Goal: Information Seeking & Learning: Find specific fact

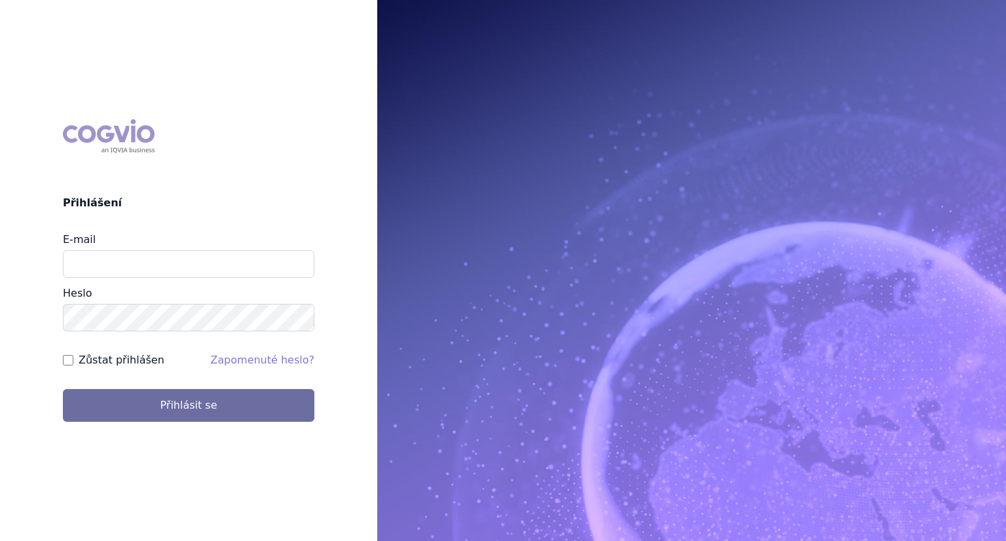
type input "lenka.kratochvilova@msd.com"
click at [63, 389] on button "Přihlásit se" at bounding box center [189, 405] width 252 height 33
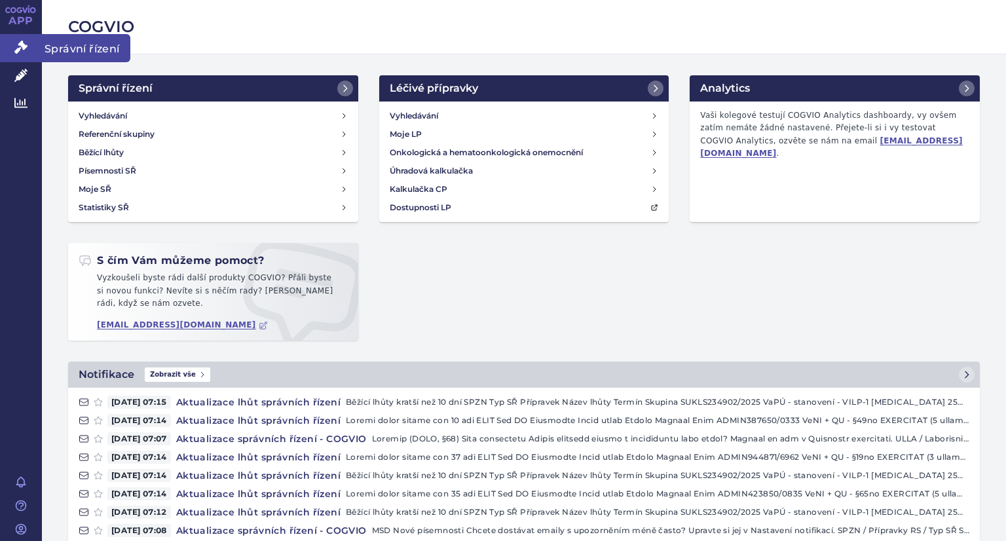
click at [22, 54] on link "Správní řízení" at bounding box center [21, 48] width 42 height 28
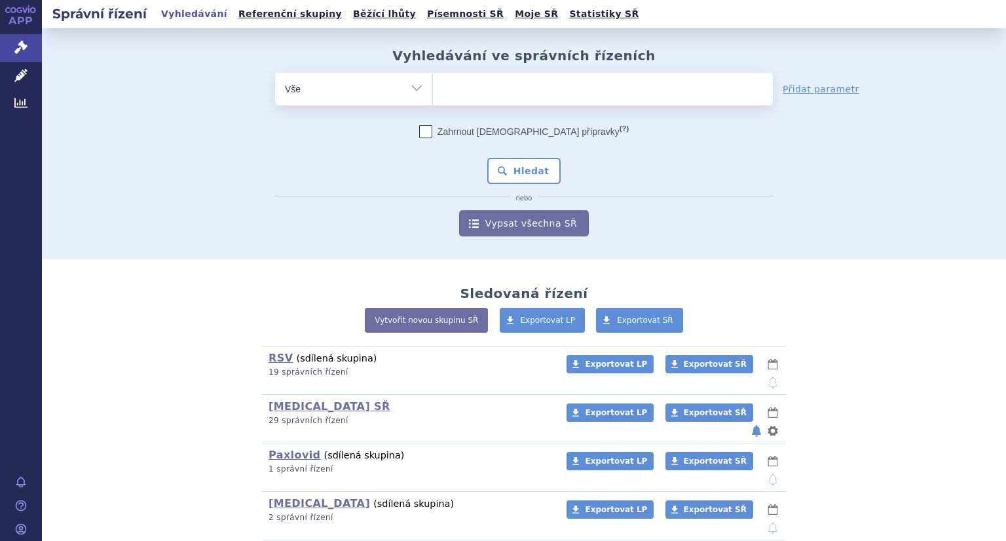
click at [470, 97] on ul at bounding box center [603, 87] width 340 height 28
click at [433, 97] on select at bounding box center [432, 88] width 1 height 33
type input "ke"
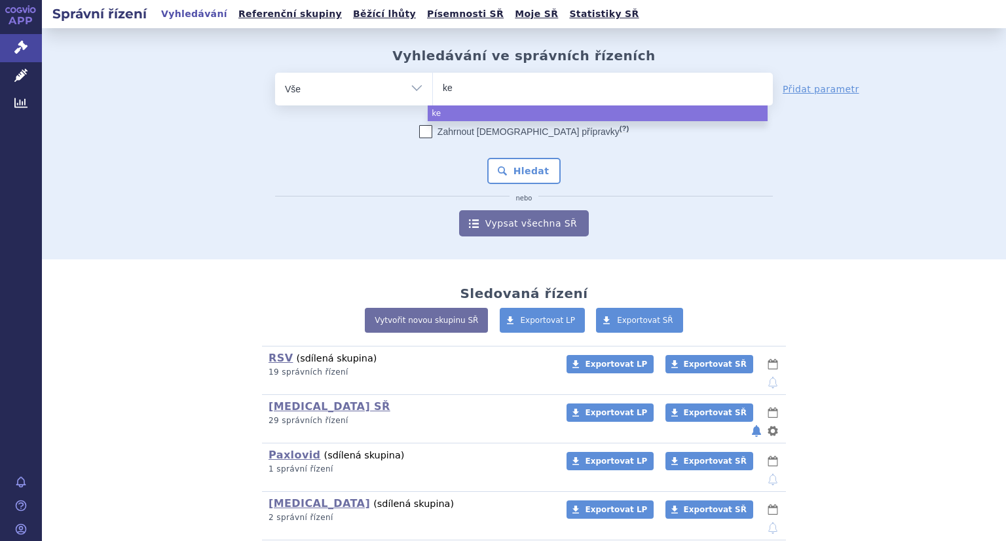
type input "key"
type input "keyt"
type input "keytru"
type input "keytrud"
type input "keytruda"
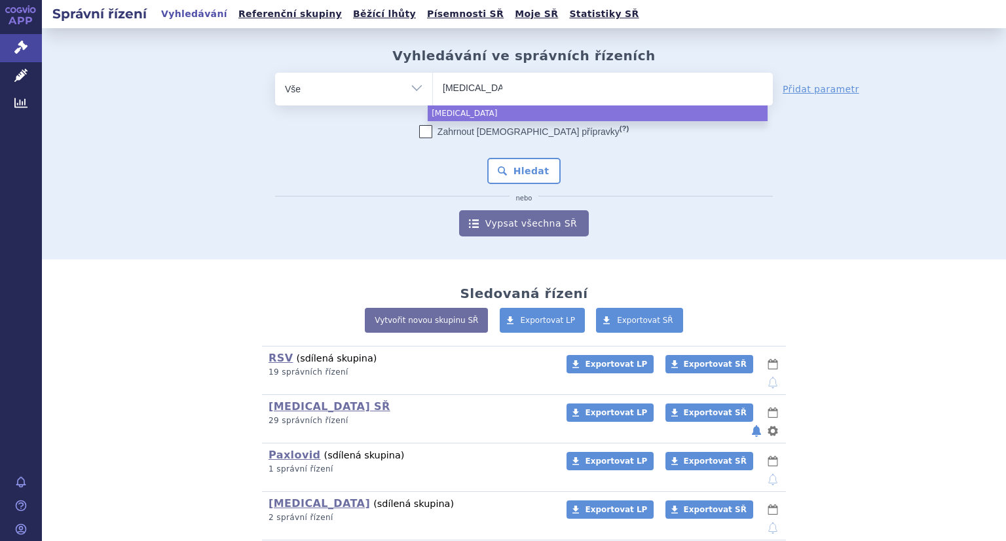
select select "keytruda"
click at [521, 179] on button "Hledat" at bounding box center [524, 171] width 74 height 26
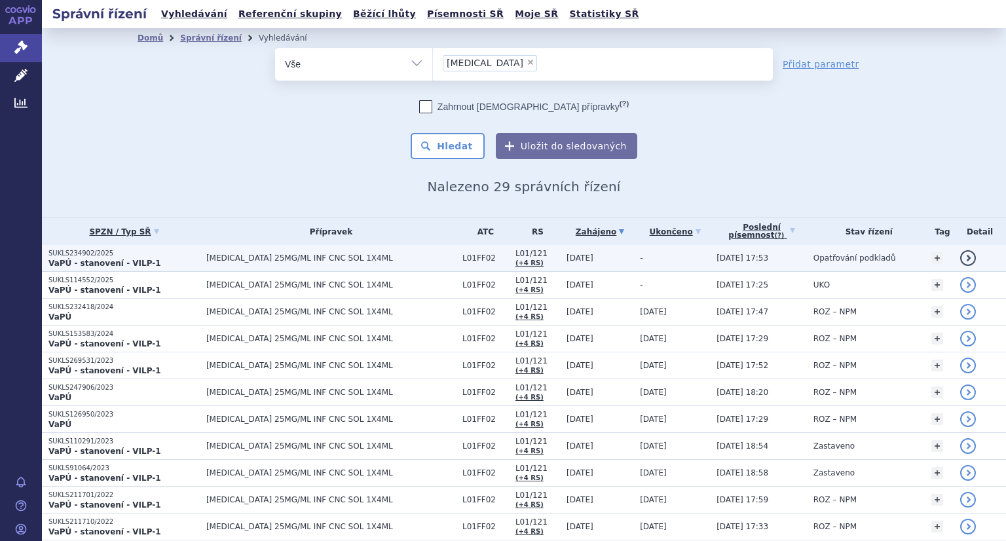
click at [125, 255] on p "SUKLS234902/2025" at bounding box center [123, 253] width 151 height 9
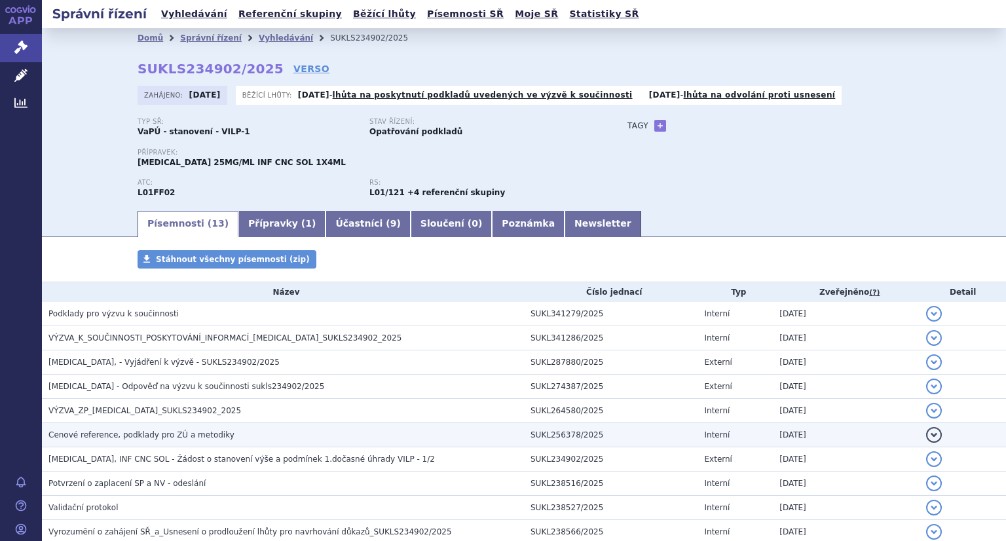
click at [206, 438] on span "Cenové reference, podklady pro ZÚ a metodiky" at bounding box center [141, 434] width 186 height 9
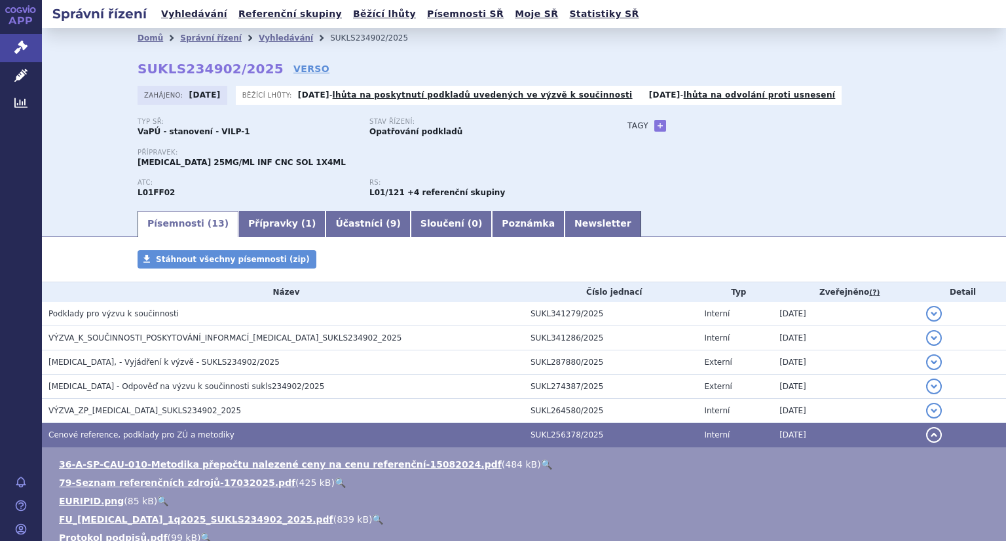
scroll to position [197, 0]
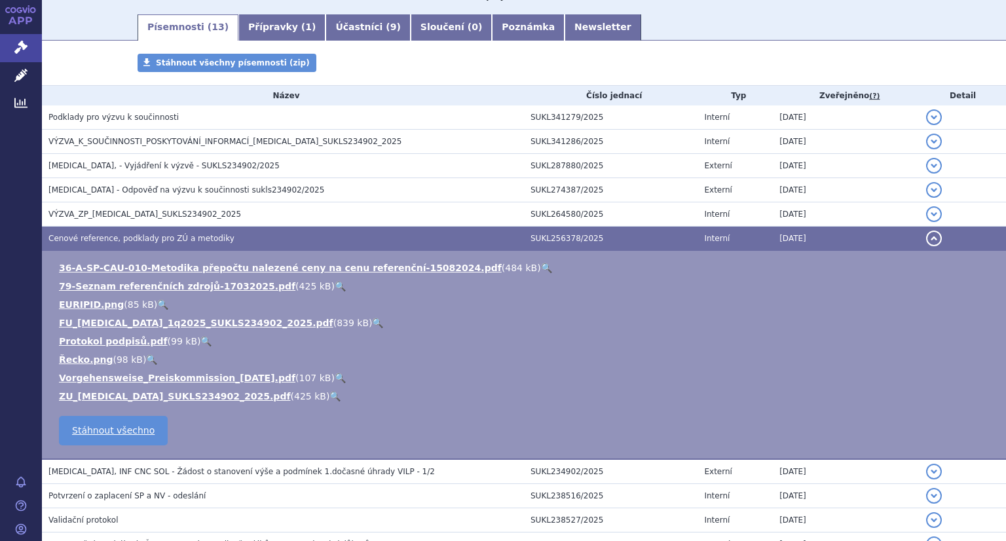
click at [372, 320] on link "🔍" at bounding box center [377, 323] width 11 height 10
